Goal: Transaction & Acquisition: Purchase product/service

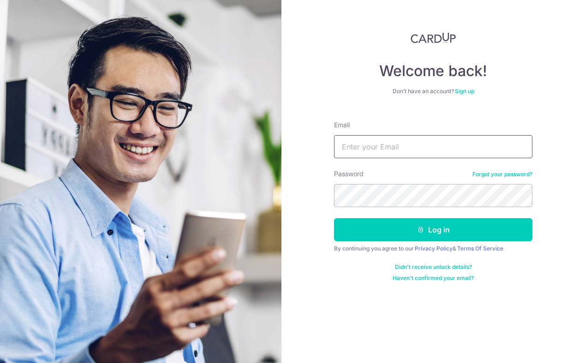
click at [383, 147] on input "Email" at bounding box center [433, 146] width 198 height 23
type input "dheeraj1994@hotmail.com"
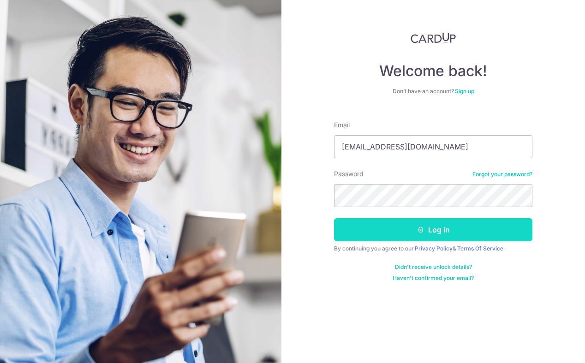
click at [420, 233] on button "Log in" at bounding box center [433, 229] width 198 height 23
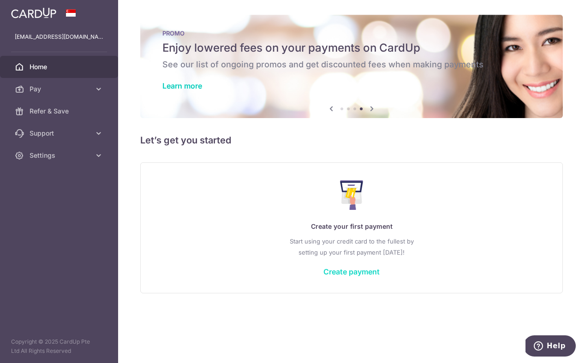
click at [347, 268] on link "Create payment" at bounding box center [351, 271] width 56 height 9
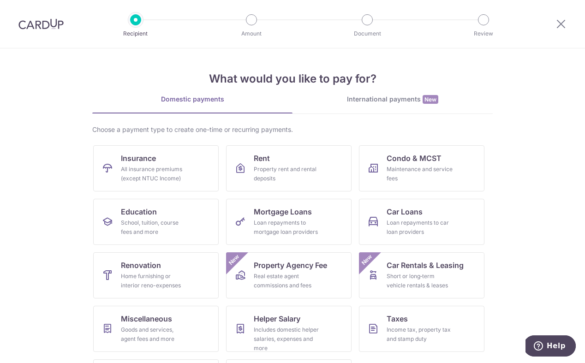
click at [36, 24] on img at bounding box center [40, 23] width 45 height 11
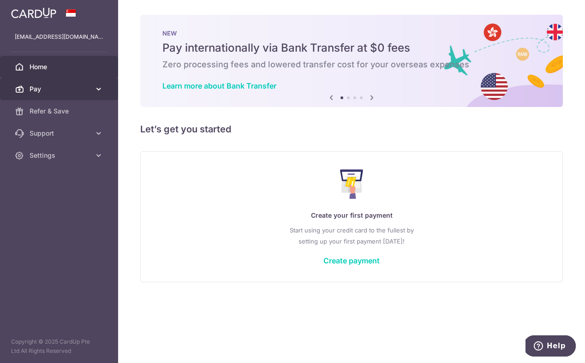
click at [71, 90] on span "Pay" at bounding box center [60, 88] width 61 height 9
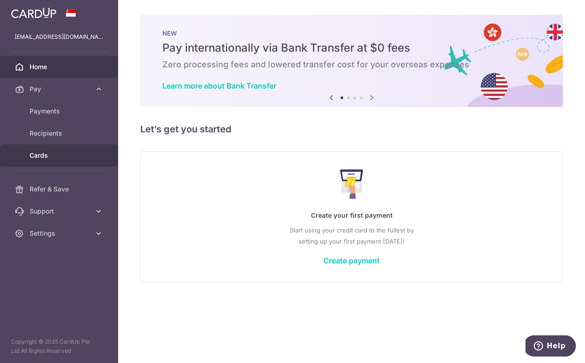
click at [71, 163] on link "Cards" at bounding box center [59, 155] width 118 height 22
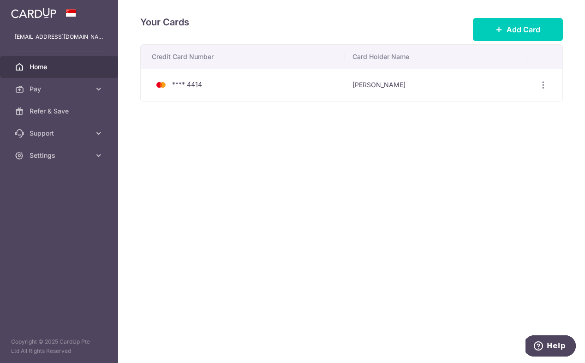
click at [64, 67] on span "Home" at bounding box center [60, 66] width 61 height 9
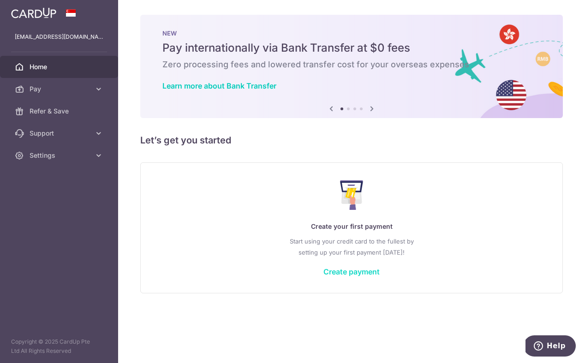
click at [355, 274] on link "Create payment" at bounding box center [351, 271] width 56 height 9
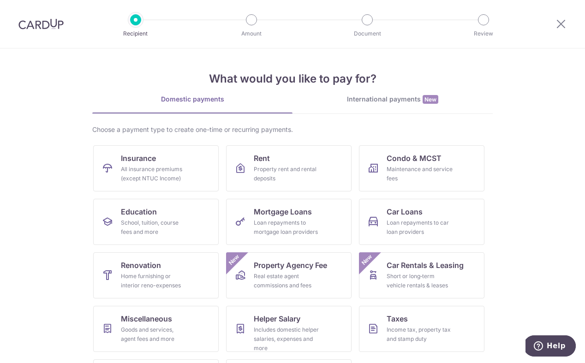
scroll to position [50, 0]
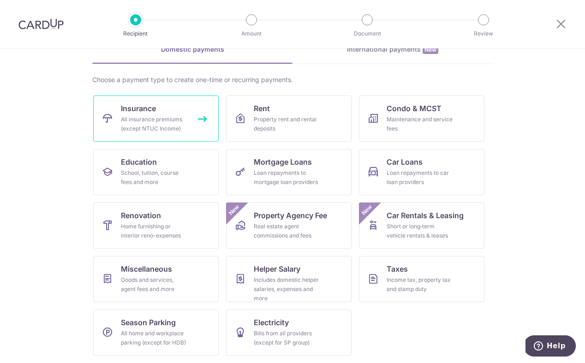
click at [176, 124] on div "All insurance premiums (except NTUC Income)" at bounding box center [154, 124] width 66 height 18
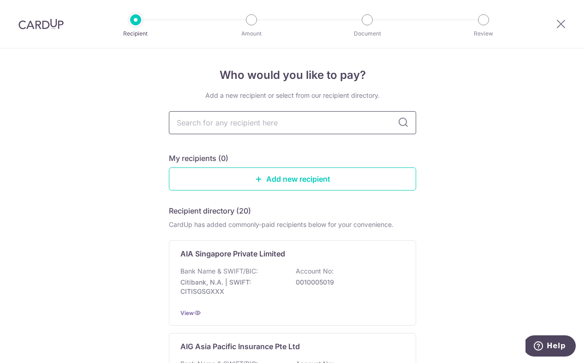
click at [231, 122] on input "text" at bounding box center [292, 122] width 247 height 23
type input "AIA"
click at [270, 125] on input "AIA" at bounding box center [292, 122] width 247 height 23
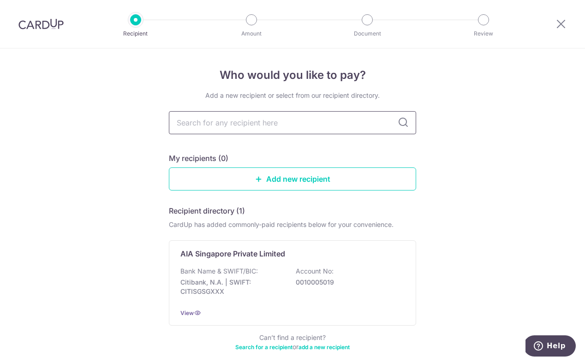
type input "A"
click at [289, 177] on link "Add new recipient" at bounding box center [292, 178] width 247 height 23
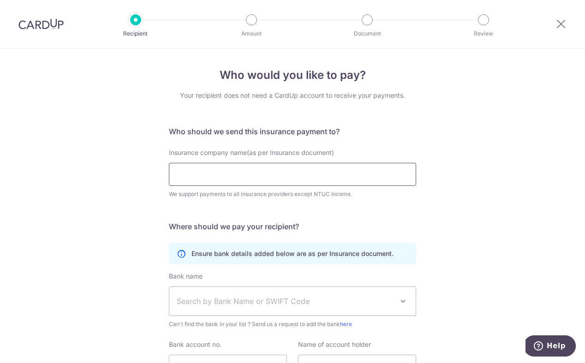
click at [289, 177] on input "Insurance company name(as per Insurance document)" at bounding box center [292, 174] width 247 height 23
click at [296, 211] on form "Who should we send this insurance payment to? Insurance company name(as per Ins…" at bounding box center [292, 267] width 247 height 282
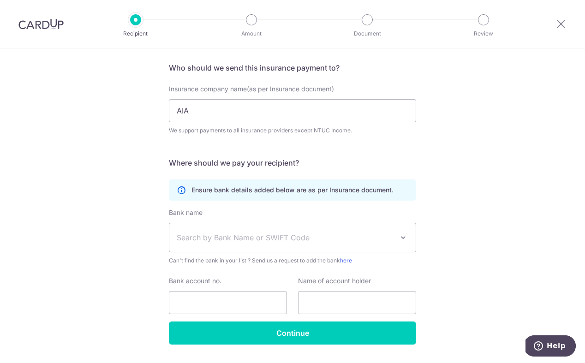
scroll to position [89, 0]
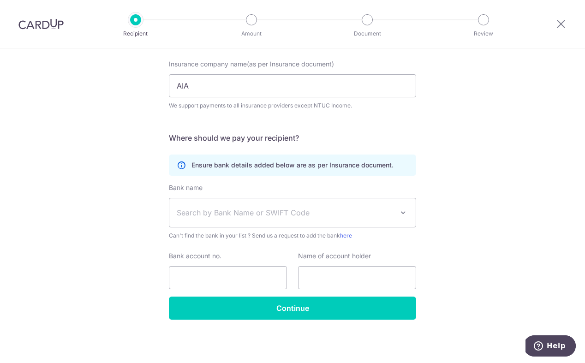
click at [284, 135] on h5 "Where should we pay your recipient?" at bounding box center [292, 137] width 247 height 11
click at [233, 80] on input "AIA" at bounding box center [292, 85] width 247 height 23
click at [212, 86] on input "AIA" at bounding box center [292, 85] width 247 height 23
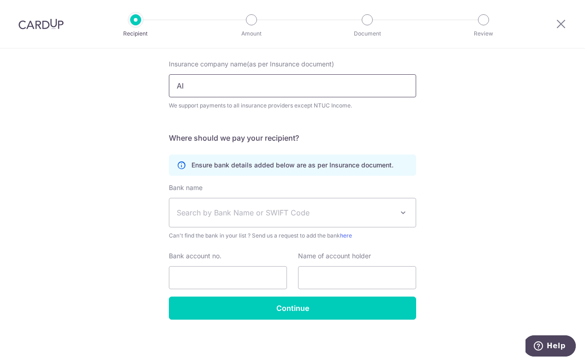
type input "A"
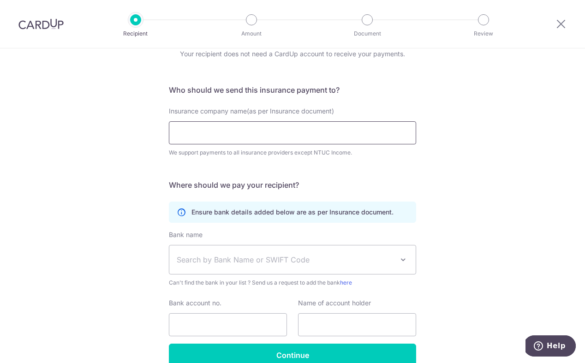
scroll to position [0, 0]
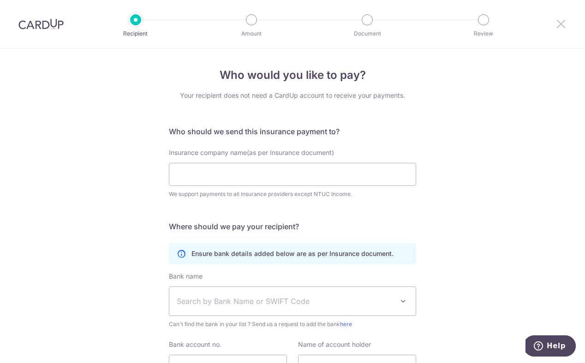
click at [560, 24] on icon at bounding box center [560, 24] width 11 height 12
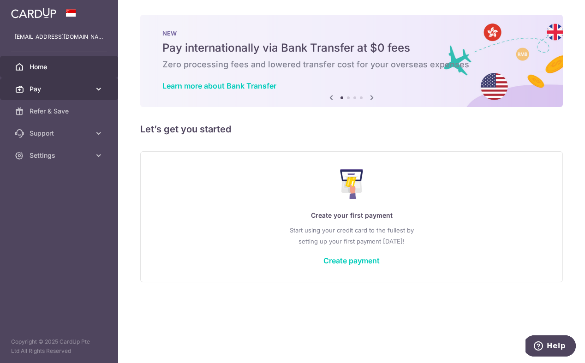
click at [78, 89] on span "Pay" at bounding box center [60, 88] width 61 height 9
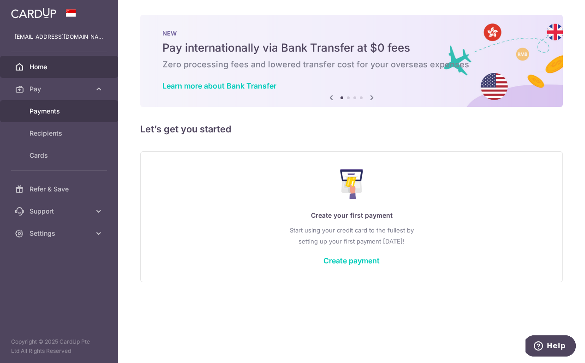
click at [69, 108] on span "Payments" at bounding box center [60, 110] width 61 height 9
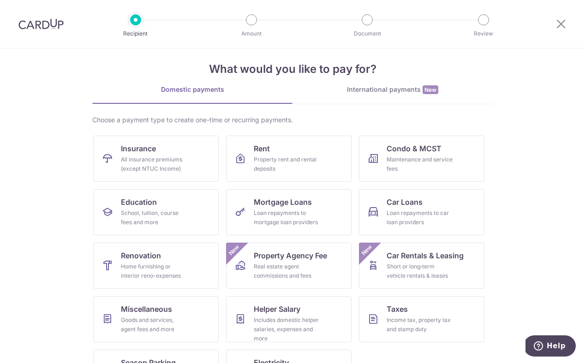
scroll to position [9, 0]
click at [412, 96] on link "International payments New" at bounding box center [392, 95] width 200 height 19
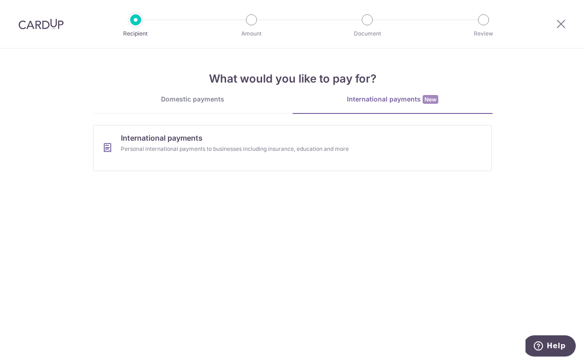
click at [217, 104] on link "Domestic payments" at bounding box center [192, 104] width 200 height 18
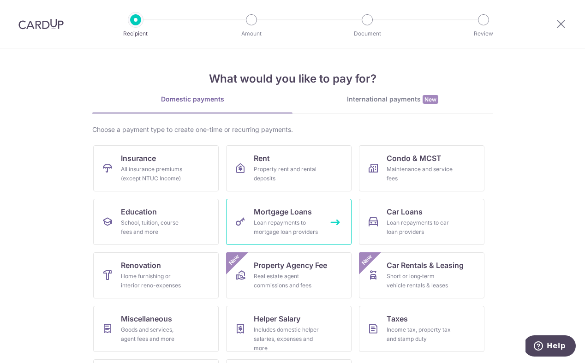
scroll to position [50, 0]
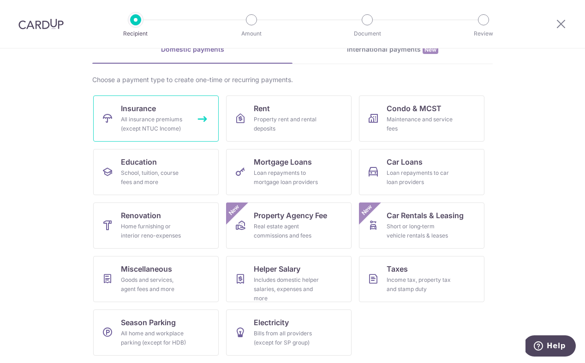
click at [176, 113] on link "Insurance All insurance premiums (except NTUC Income)" at bounding box center [155, 118] width 125 height 46
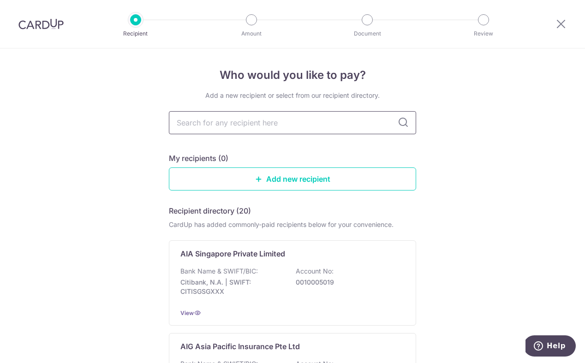
click at [211, 115] on input "text" at bounding box center [292, 122] width 247 height 23
type input "A"
type input "AIA"
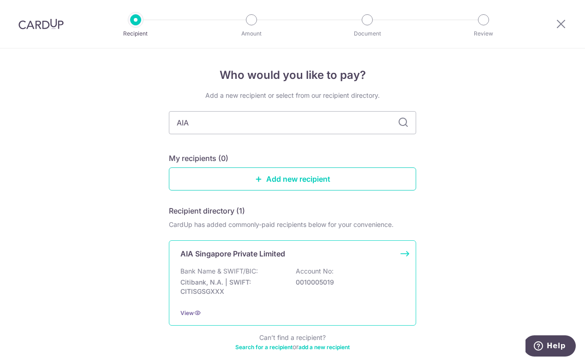
click at [353, 259] on div "AIA Singapore Private Limited" at bounding box center [286, 253] width 213 height 11
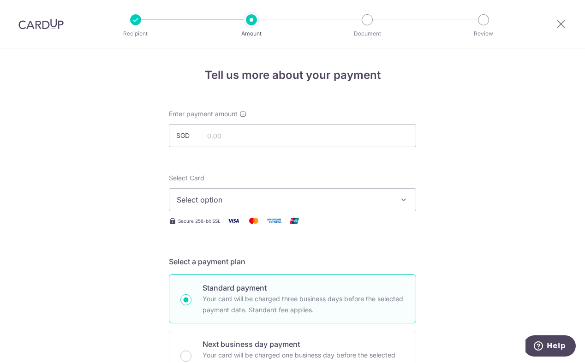
click at [291, 202] on span "Select option" at bounding box center [284, 199] width 215 height 11
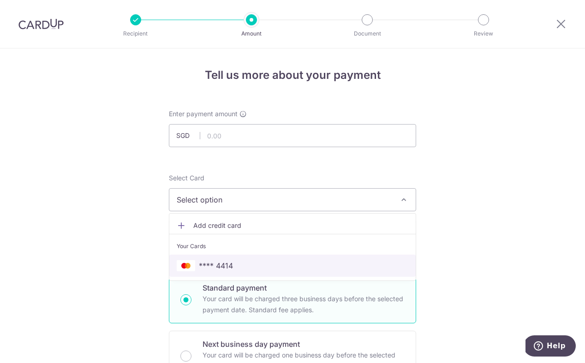
click at [283, 266] on span "**** 4414" at bounding box center [292, 265] width 231 height 11
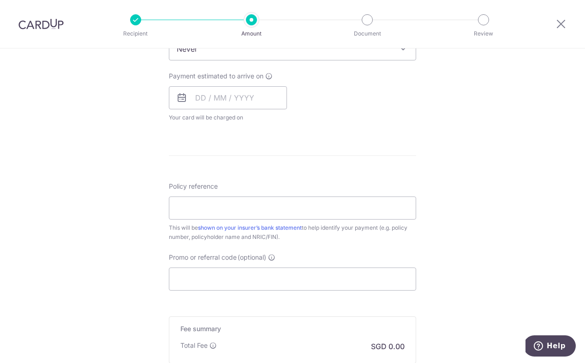
scroll to position [364, 0]
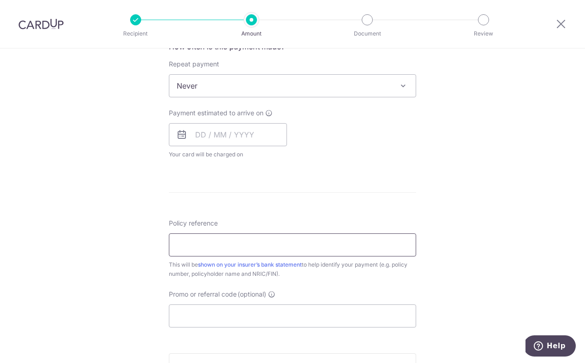
click at [392, 237] on input "Policy reference" at bounding box center [292, 244] width 247 height 23
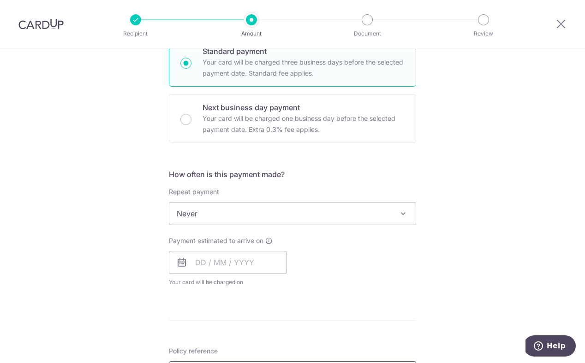
scroll to position [292, 0]
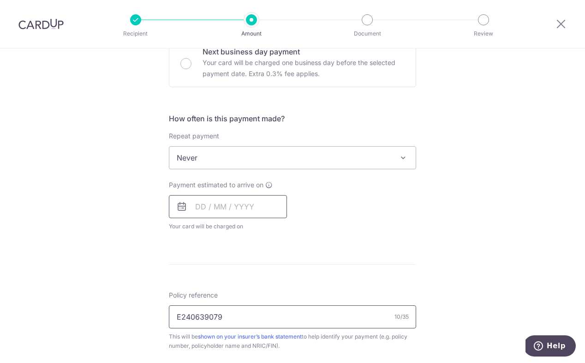
type input "E240639079"
click at [200, 207] on input "text" at bounding box center [228, 206] width 118 height 23
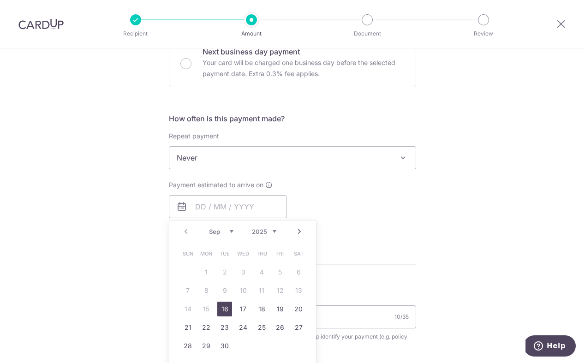
click at [224, 310] on link "16" at bounding box center [224, 309] width 15 height 15
type input "[DATE]"
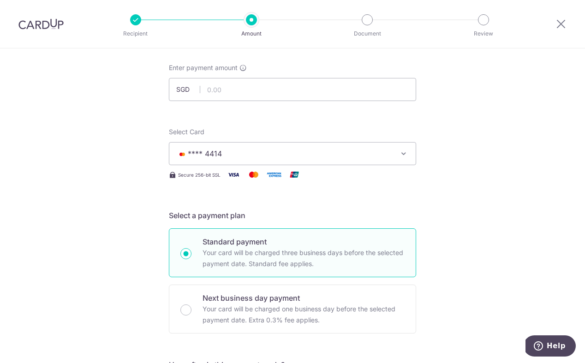
scroll to position [0, 0]
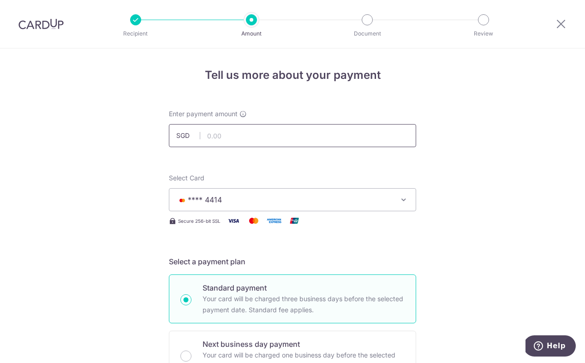
click at [228, 138] on input "text" at bounding box center [292, 135] width 247 height 23
type input "351.44"
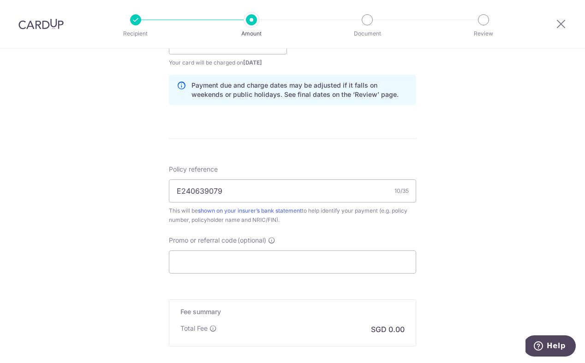
scroll to position [557, 0]
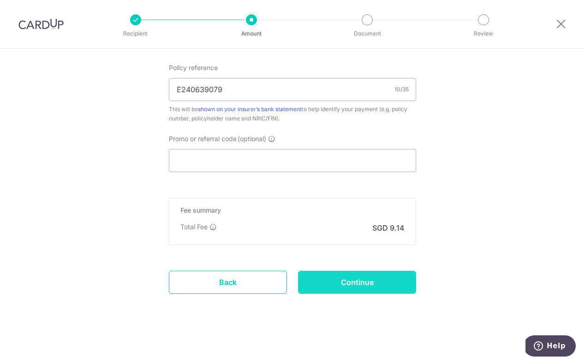
click at [374, 287] on input "Continue" at bounding box center [357, 282] width 118 height 23
type input "Create Schedule"
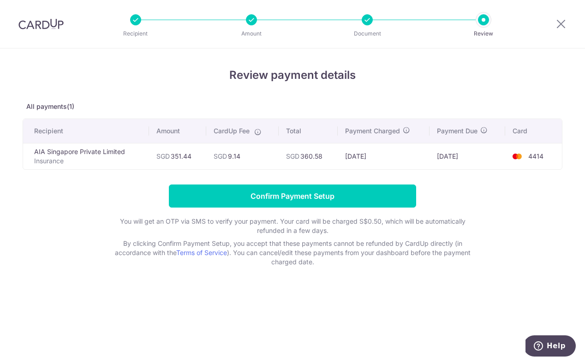
click at [402, 109] on p "All payments(1)" at bounding box center [292, 106] width 539 height 9
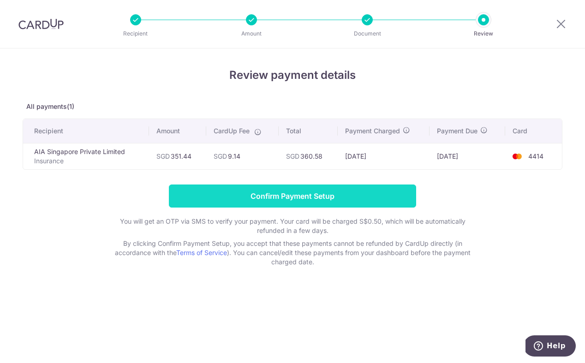
click at [347, 201] on input "Confirm Payment Setup" at bounding box center [292, 195] width 247 height 23
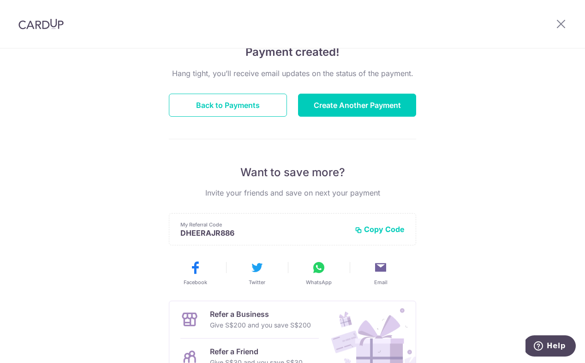
scroll to position [83, 0]
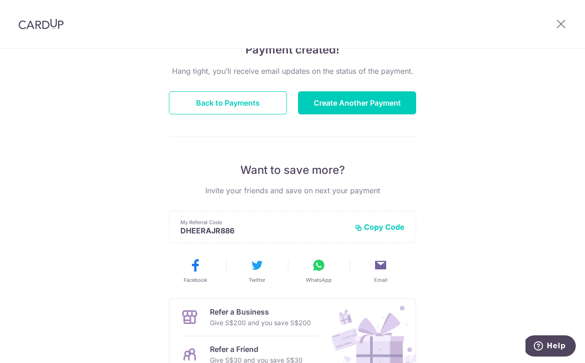
click at [387, 225] on button "Copy Code" at bounding box center [380, 226] width 50 height 9
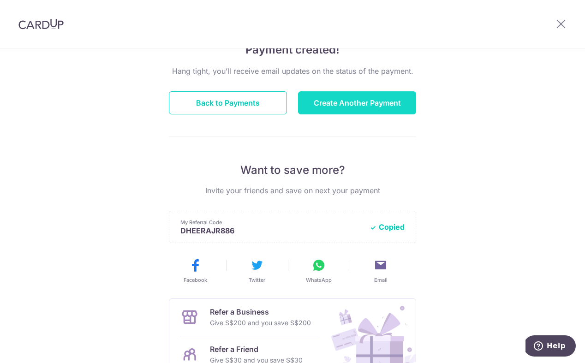
click at [386, 105] on button "Create Another Payment" at bounding box center [357, 102] width 118 height 23
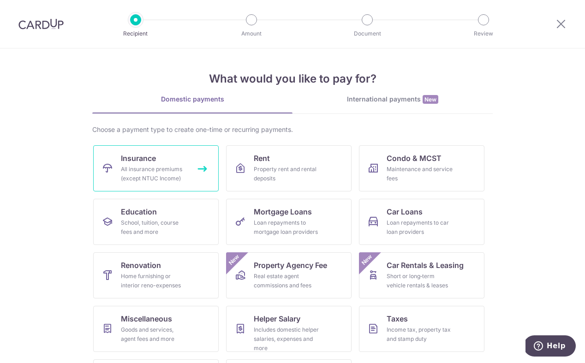
click at [195, 172] on link "Insurance All insurance premiums (except NTUC Income)" at bounding box center [155, 168] width 125 height 46
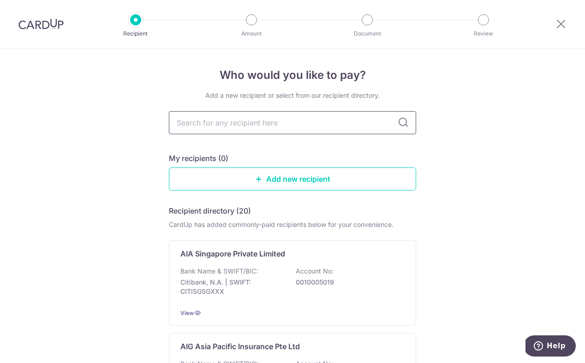
click at [244, 129] on input "text" at bounding box center [292, 122] width 247 height 23
type input "AIA"
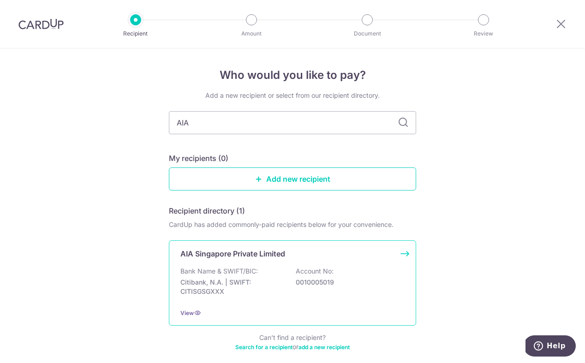
click at [279, 260] on div "AIA Singapore Private Limited Bank Name & SWIFT/BIC: Citibank, N.A. | SWIFT: CI…" at bounding box center [292, 282] width 247 height 85
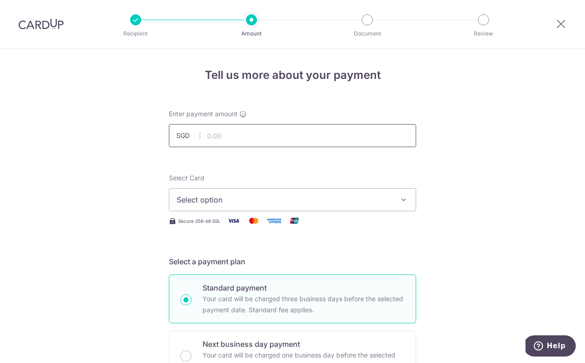
click at [248, 136] on input "text" at bounding box center [292, 135] width 247 height 23
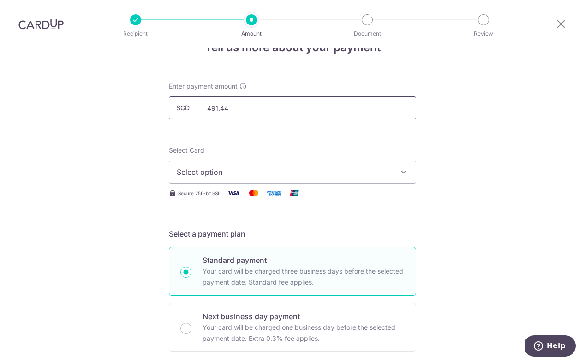
scroll to position [25, 0]
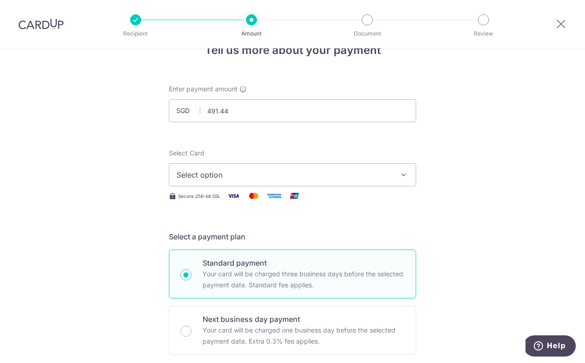
click at [268, 173] on span "Select option" at bounding box center [284, 174] width 215 height 11
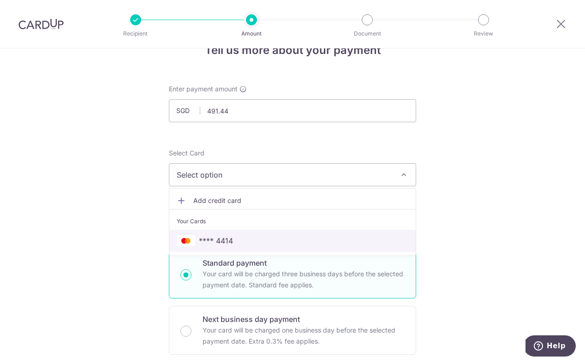
click at [240, 234] on link "**** 4414" at bounding box center [292, 241] width 246 height 22
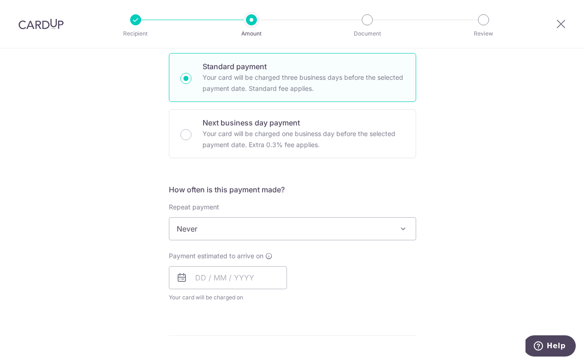
scroll to position [203, 0]
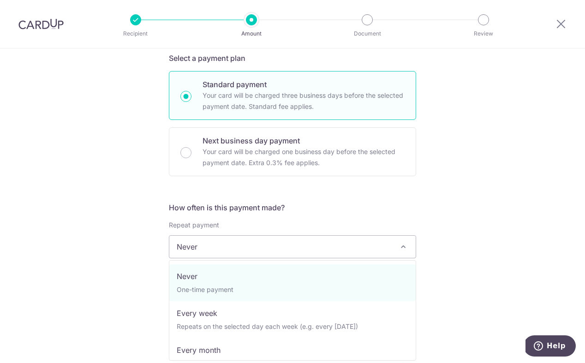
click at [262, 251] on span "Never" at bounding box center [292, 247] width 246 height 22
click at [294, 216] on div "How often is this payment made? Repeat payment Never Every week Every month Eve…" at bounding box center [292, 264] width 247 height 125
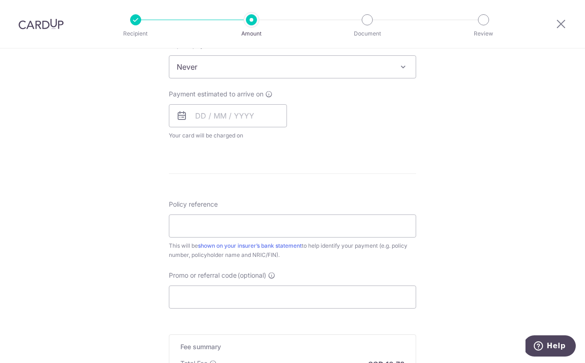
scroll to position [283, 0]
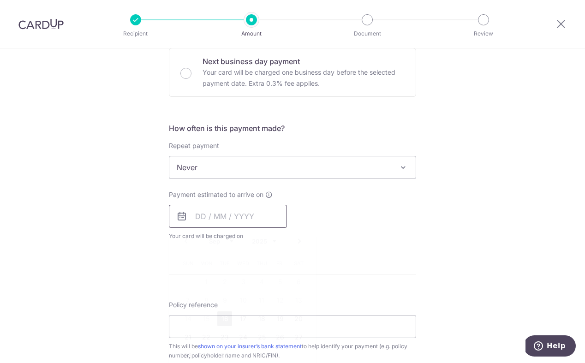
click at [220, 217] on input "text" at bounding box center [228, 216] width 118 height 23
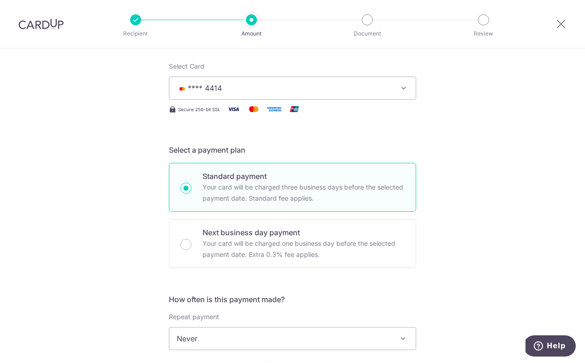
scroll to position [0, 0]
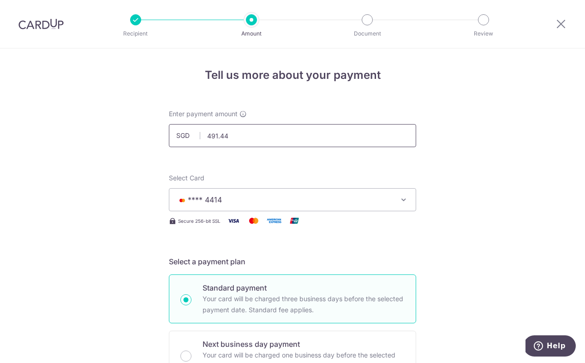
click at [241, 137] on input "491.44" at bounding box center [292, 135] width 247 height 23
type input "4"
click at [311, 136] on input "2,500.00" at bounding box center [292, 135] width 247 height 23
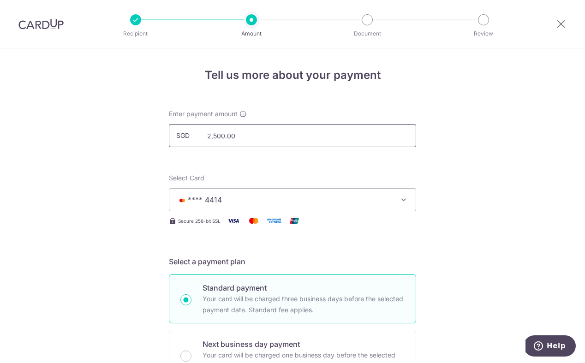
click at [311, 136] on input "2,500.00" at bounding box center [292, 135] width 247 height 23
type input "4"
type input "491.44"
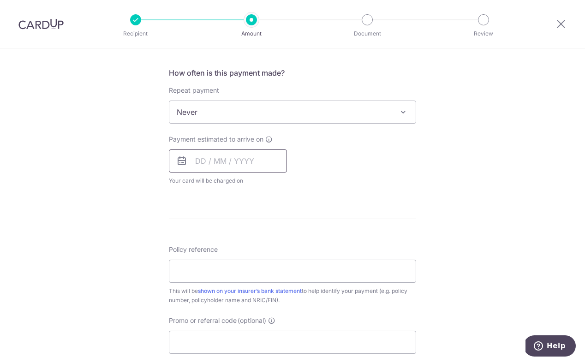
scroll to position [340, 0]
click at [207, 161] on input "text" at bounding box center [228, 159] width 118 height 23
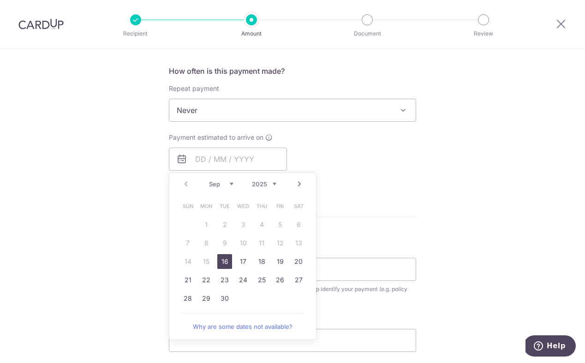
click at [225, 258] on link "16" at bounding box center [224, 261] width 15 height 15
type input "[DATE]"
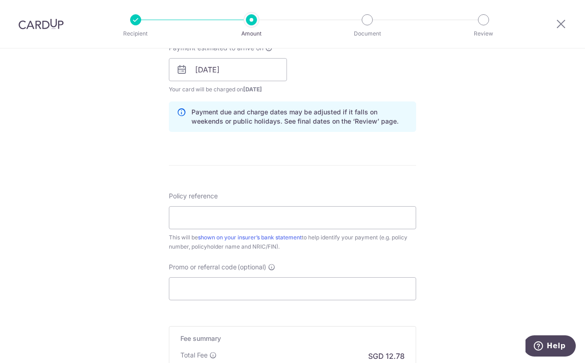
scroll to position [440, 0]
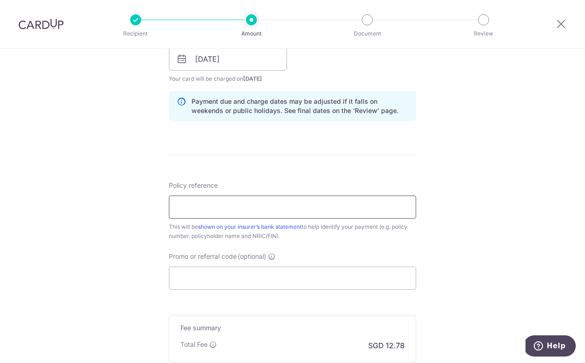
click at [204, 212] on input "Policy reference" at bounding box center [292, 206] width 247 height 23
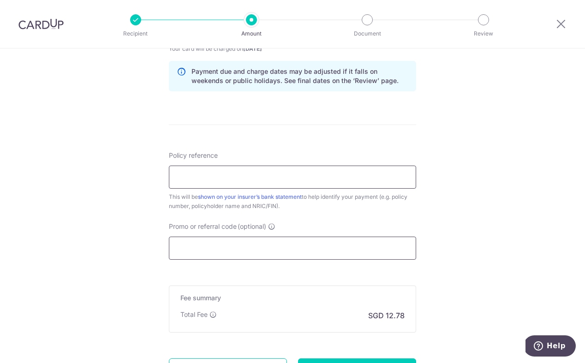
scroll to position [467, 0]
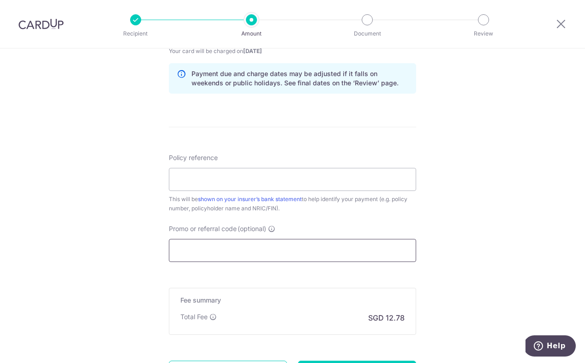
click at [233, 253] on input "Promo or referral code (optional)" at bounding box center [292, 250] width 247 height 23
paste input "DHEERAJR886"
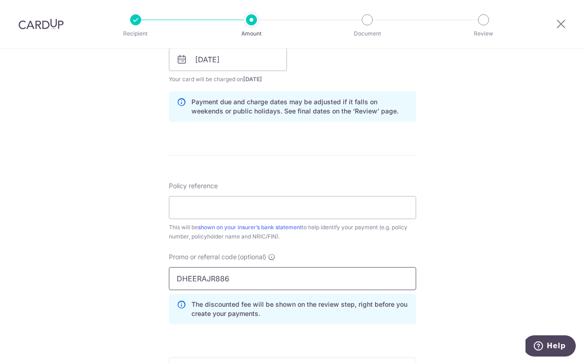
scroll to position [436, 0]
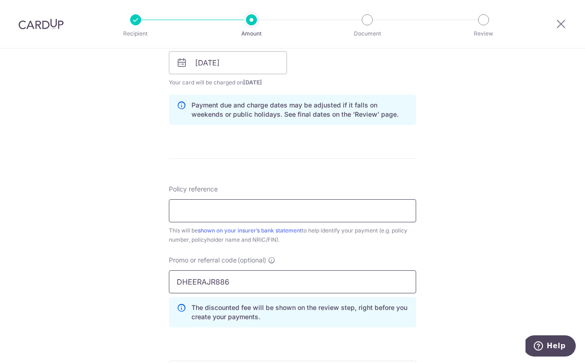
type input "DHEERAJR886"
click at [287, 212] on input "Policy reference" at bounding box center [292, 210] width 247 height 23
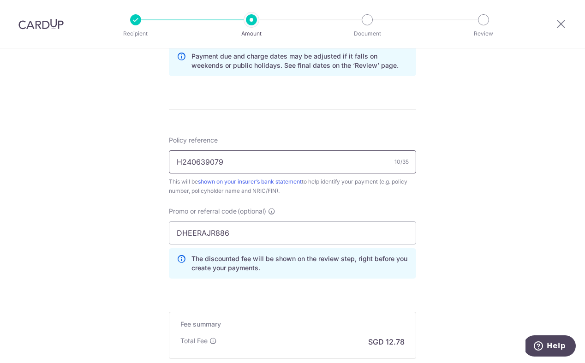
scroll to position [475, 0]
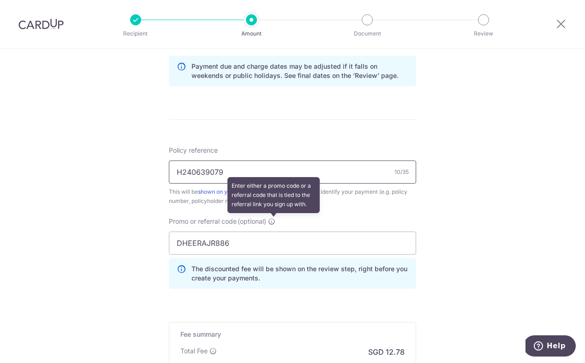
type input "H240639079"
click at [274, 223] on icon at bounding box center [271, 221] width 7 height 7
click at [274, 231] on input "DHEERAJR886" at bounding box center [292, 242] width 247 height 23
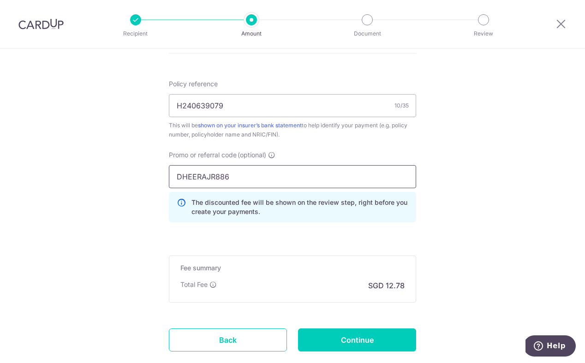
scroll to position [543, 0]
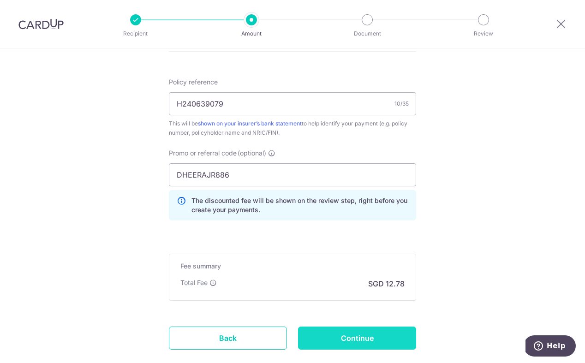
click at [344, 339] on input "Continue" at bounding box center [357, 337] width 118 height 23
type input "Create Schedule"
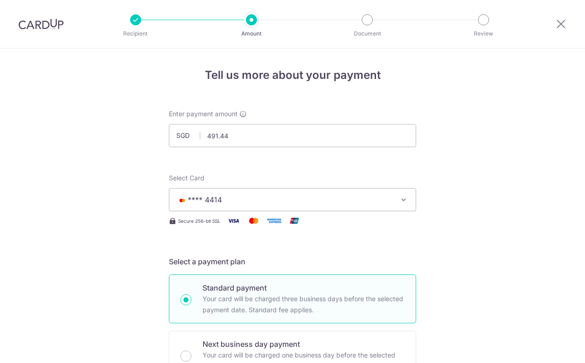
scroll to position [612, 0]
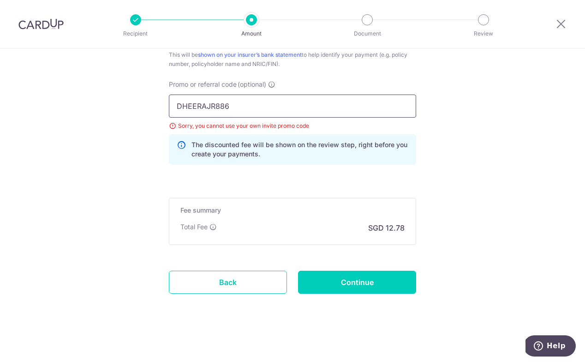
click at [234, 106] on input "DHEERAJR886" at bounding box center [292, 106] width 247 height 23
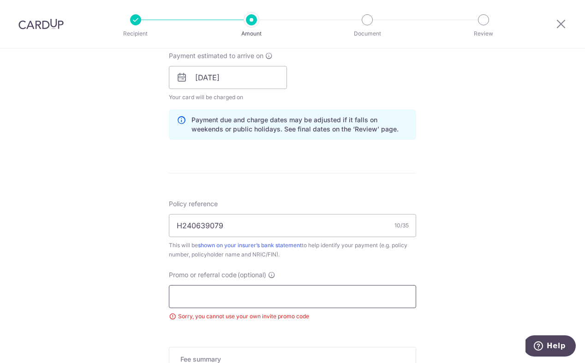
scroll to position [570, 0]
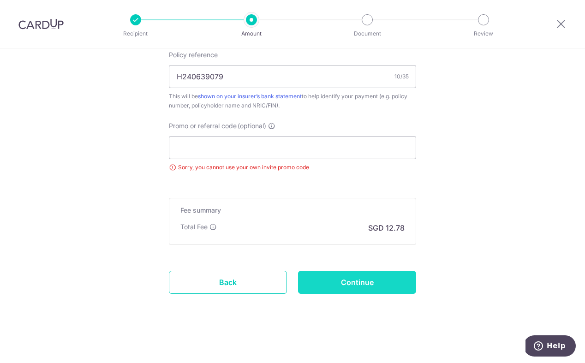
click at [369, 284] on input "Continue" at bounding box center [357, 282] width 118 height 23
type input "Update Schedule"
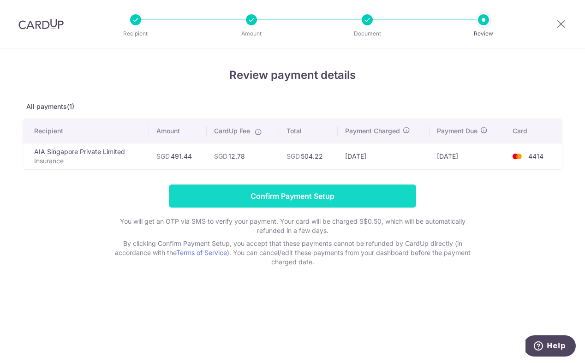
click at [370, 198] on input "Confirm Payment Setup" at bounding box center [292, 195] width 247 height 23
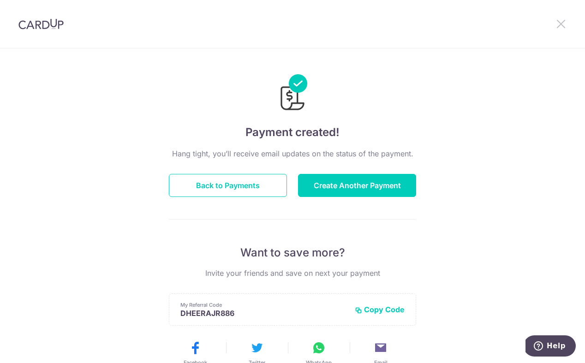
click at [563, 20] on icon at bounding box center [560, 24] width 11 height 12
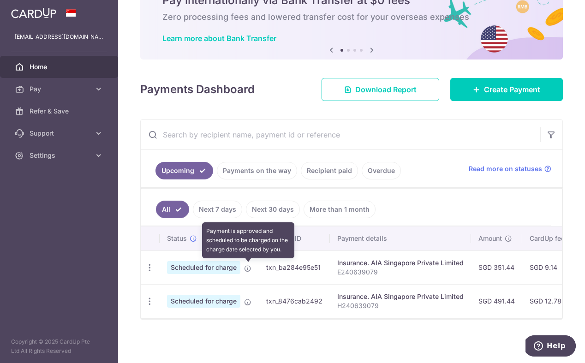
click at [247, 266] on icon at bounding box center [247, 268] width 7 height 7
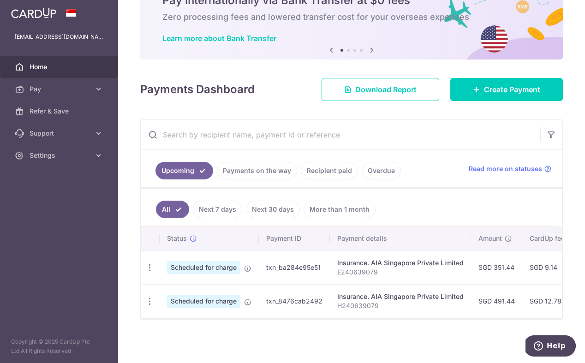
click at [212, 270] on span "Scheduled for charge" at bounding box center [203, 267] width 73 height 13
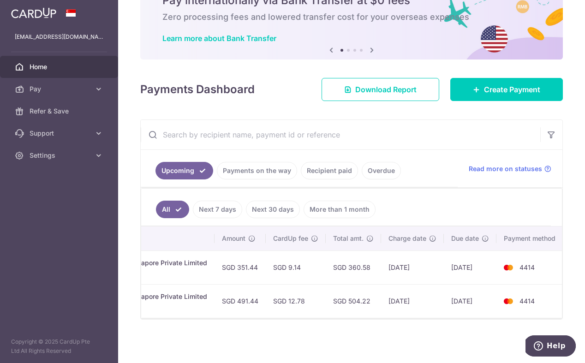
click at [337, 268] on td "SGD 360.58" at bounding box center [352, 267] width 55 height 34
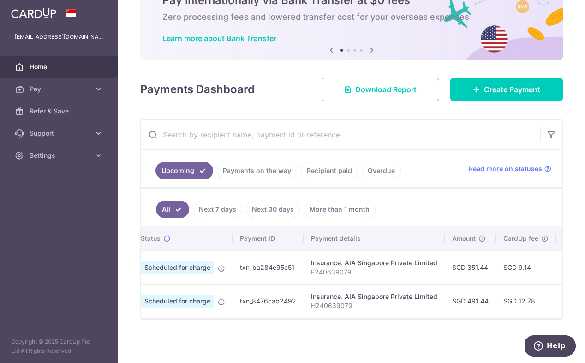
scroll to position [0, 0]
